Goal: Task Accomplishment & Management: Manage account settings

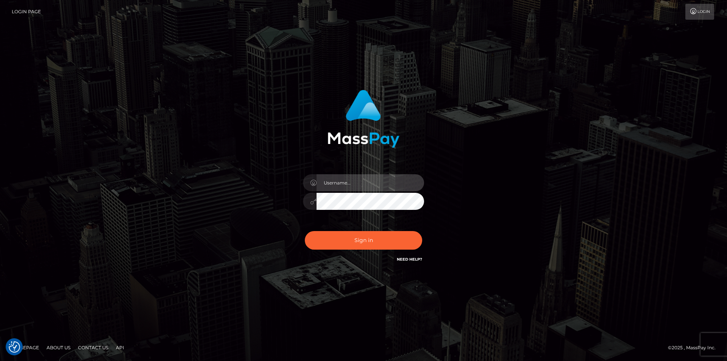
type input "dszikszai"
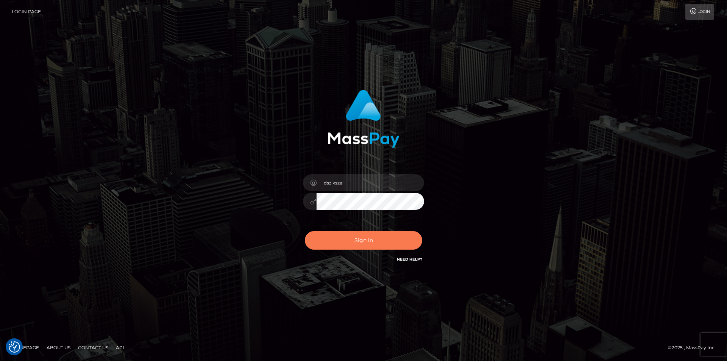
click at [364, 238] on button "Sign in" at bounding box center [363, 240] width 117 height 19
type input "dszikszai"
click at [361, 238] on button "Sign in" at bounding box center [363, 240] width 117 height 19
click at [378, 243] on button "Sign in" at bounding box center [363, 240] width 117 height 19
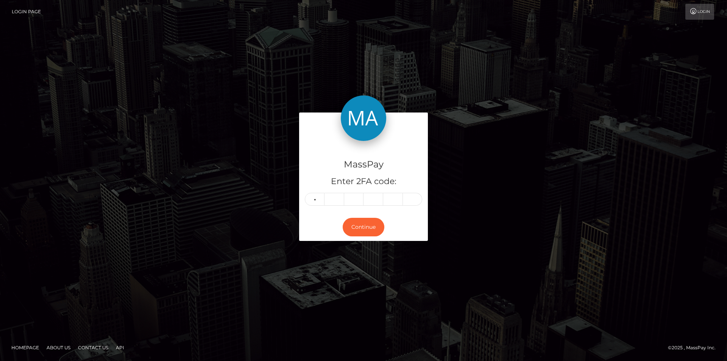
type input "8"
type input "3"
type input "4"
type input "6"
type input "1"
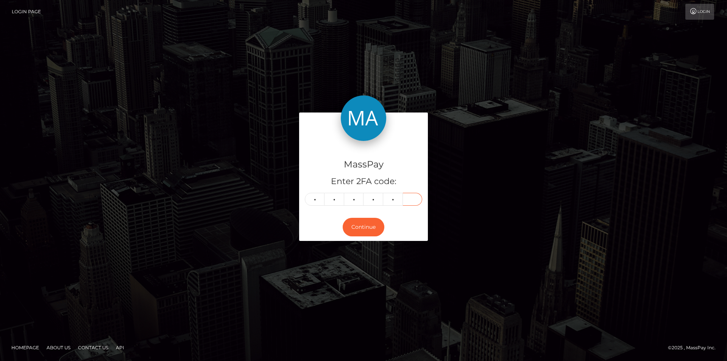
type input "8"
